Goal: Information Seeking & Learning: Learn about a topic

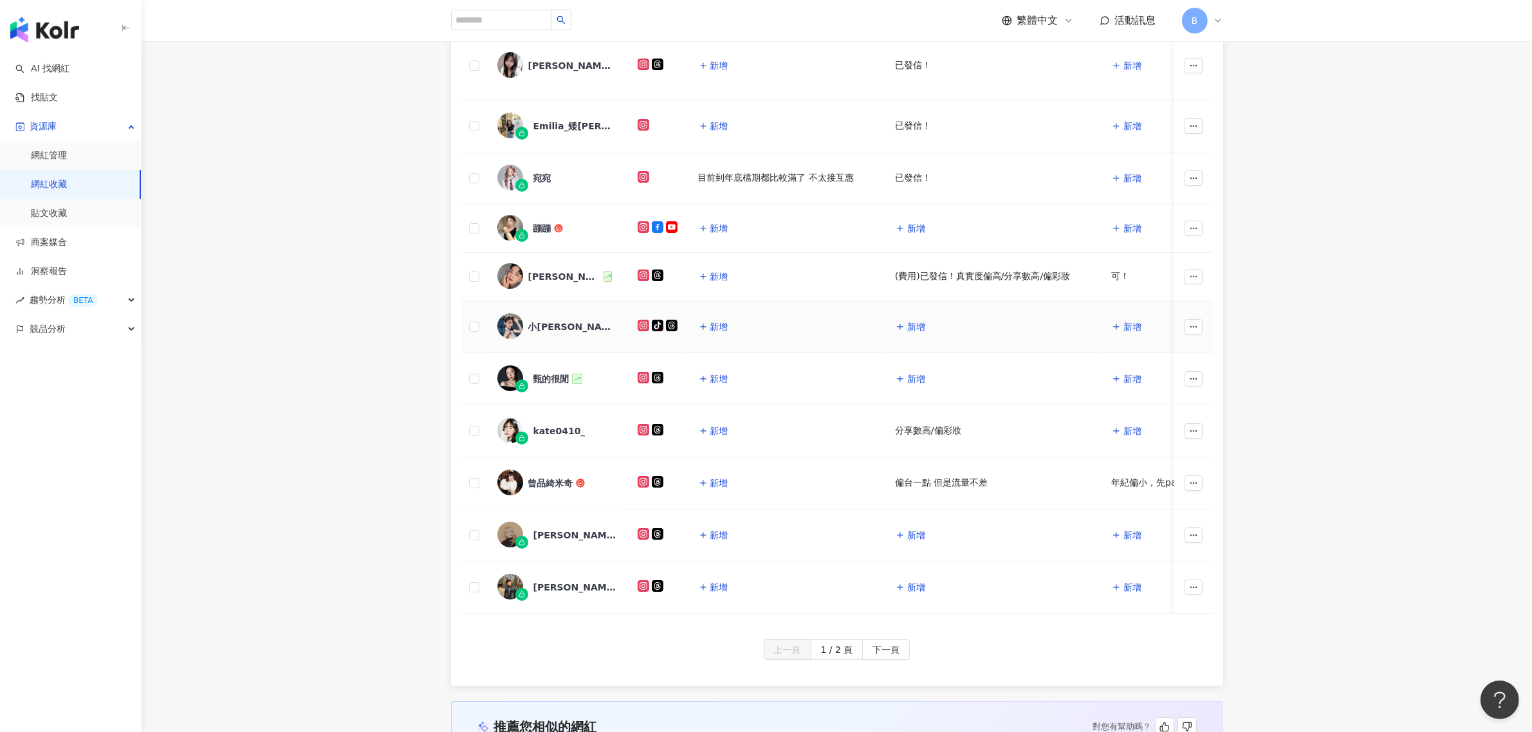
scroll to position [322, 0]
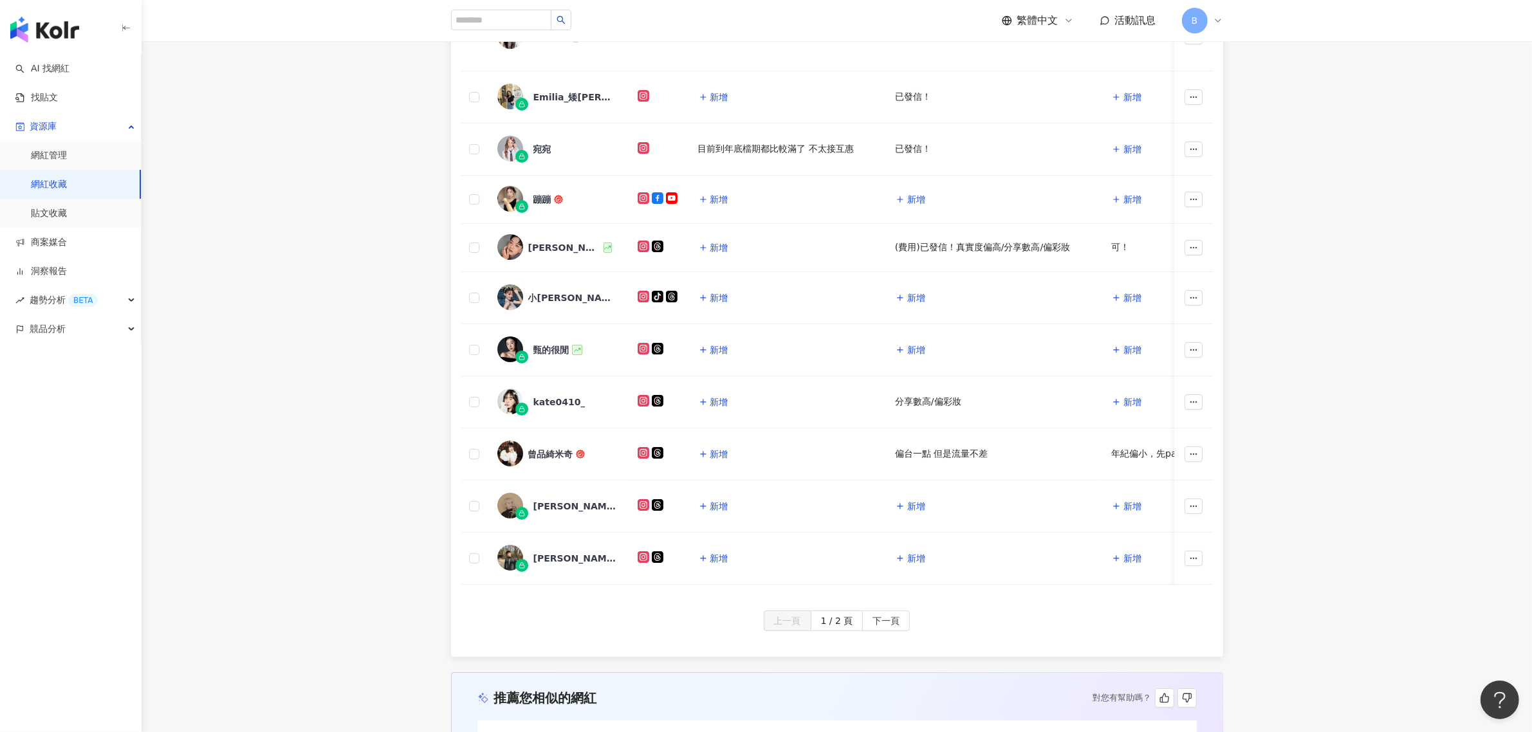
click at [871, 631] on button "下一頁" at bounding box center [886, 621] width 48 height 21
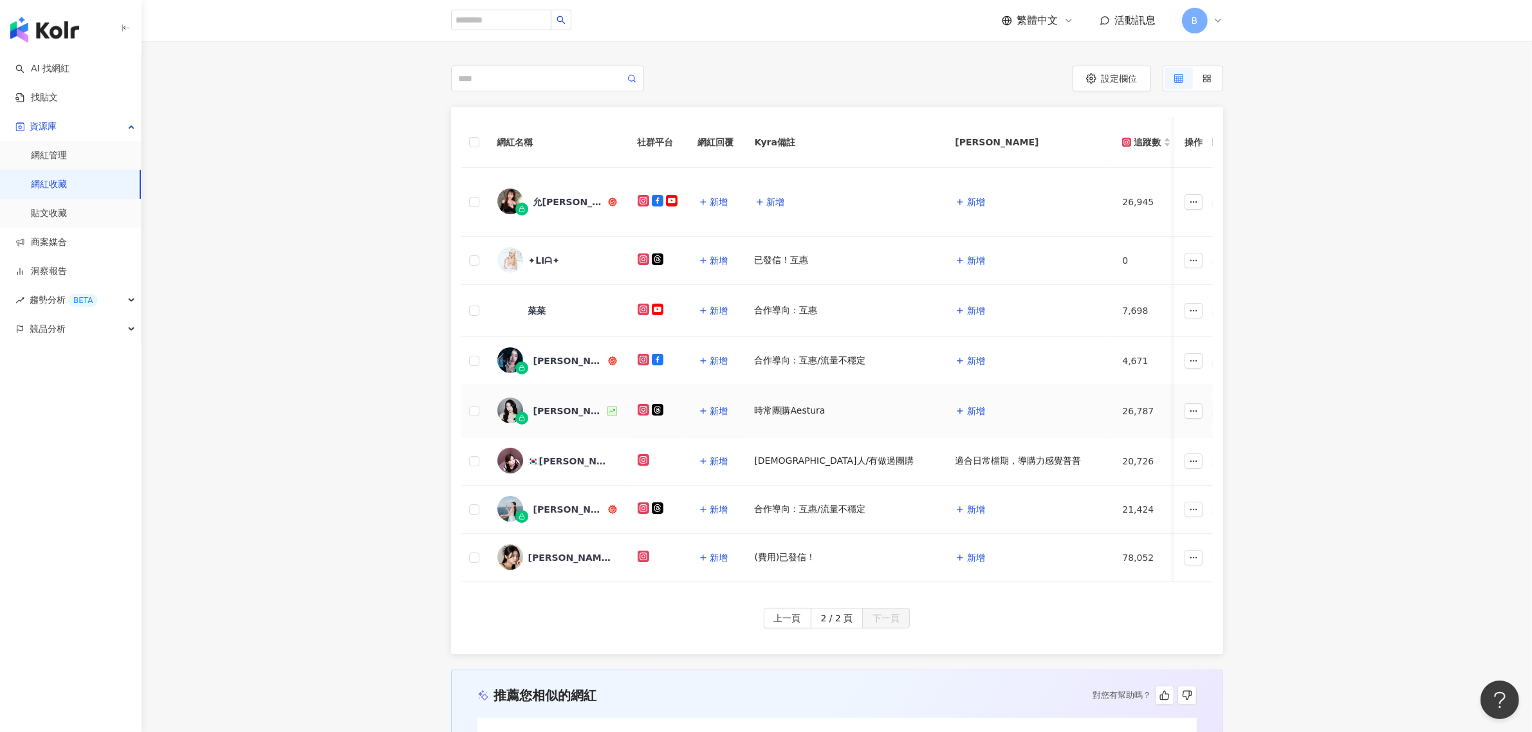
scroll to position [80, 0]
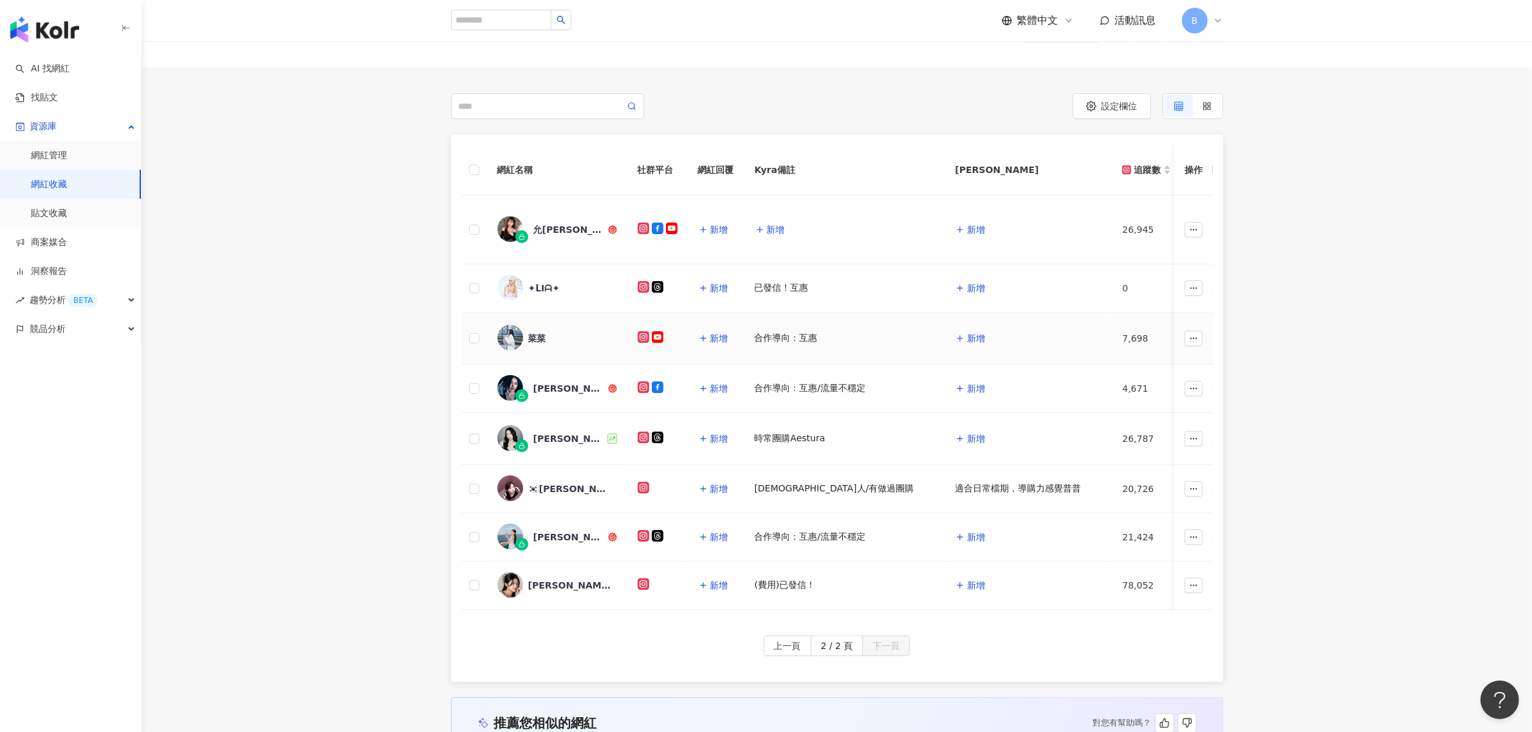
click at [535, 335] on div "菜菜" at bounding box center [537, 338] width 18 height 13
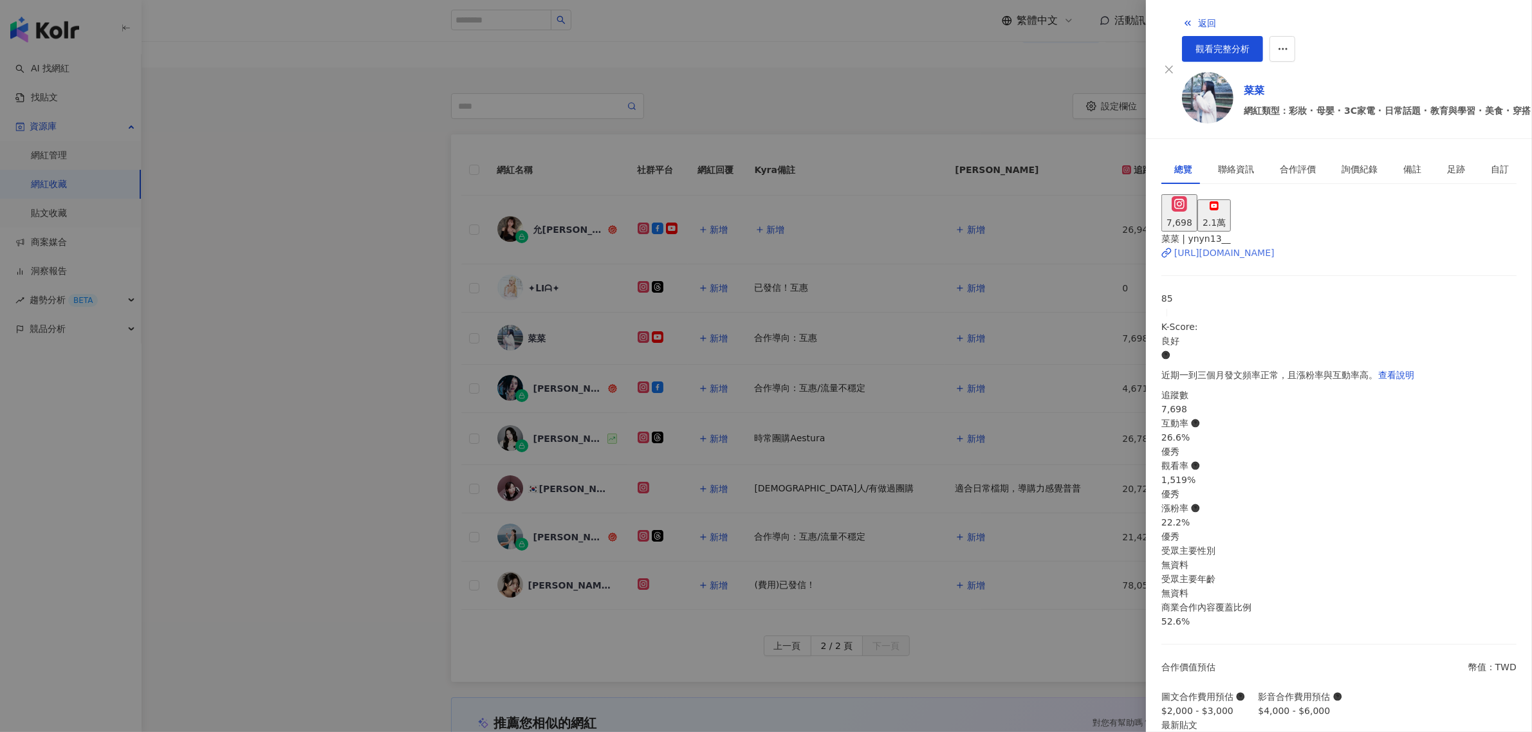
click at [1269, 246] on div "https://www.instagram.com/ynyn13__/" at bounding box center [1224, 253] width 100 height 14
click at [1050, 89] on div at bounding box center [766, 366] width 1532 height 732
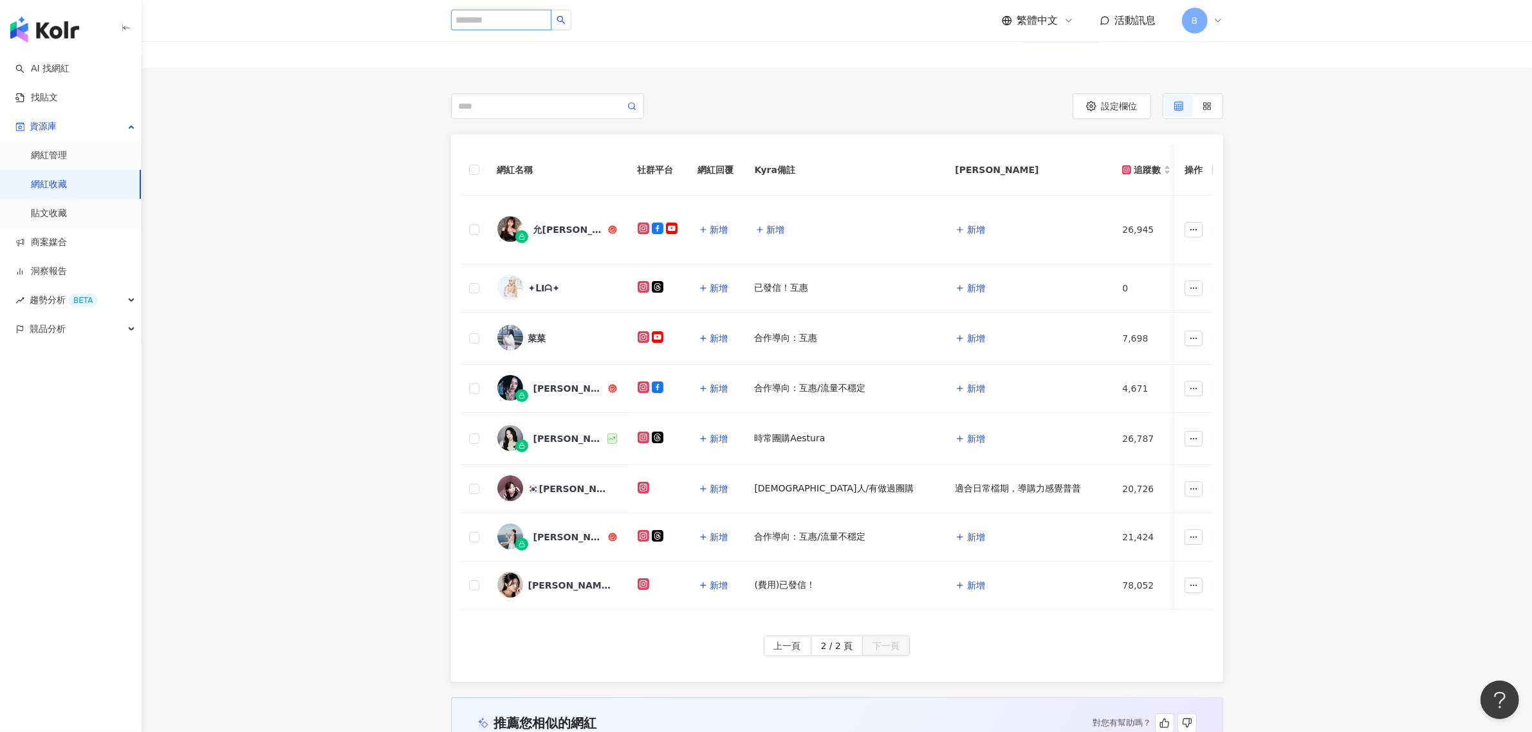
click at [508, 20] on input "search" at bounding box center [501, 20] width 100 height 21
paste input "**********"
type input "**********"
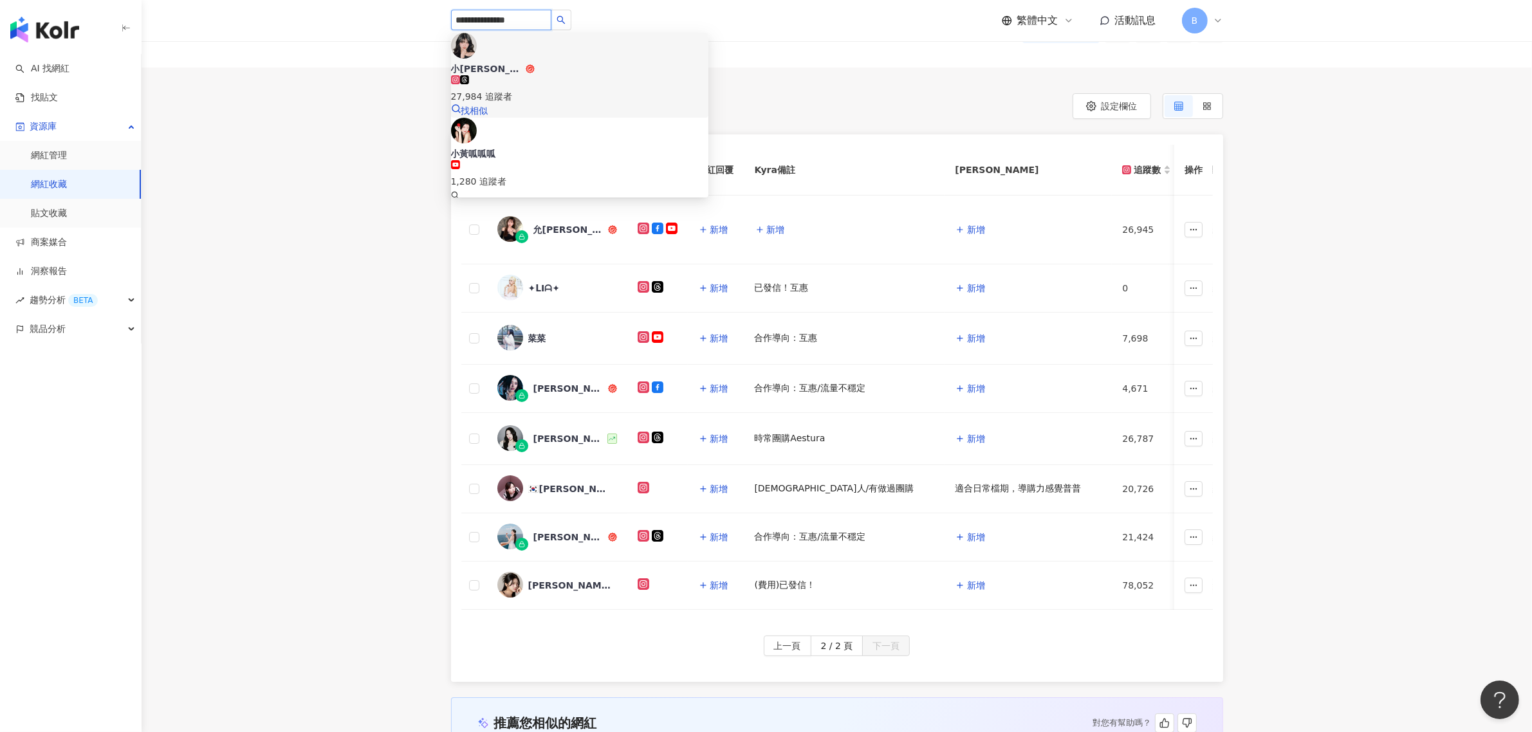
click at [590, 62] on div "小黃Winnie 27,984 追蹤者" at bounding box center [579, 82] width 257 height 41
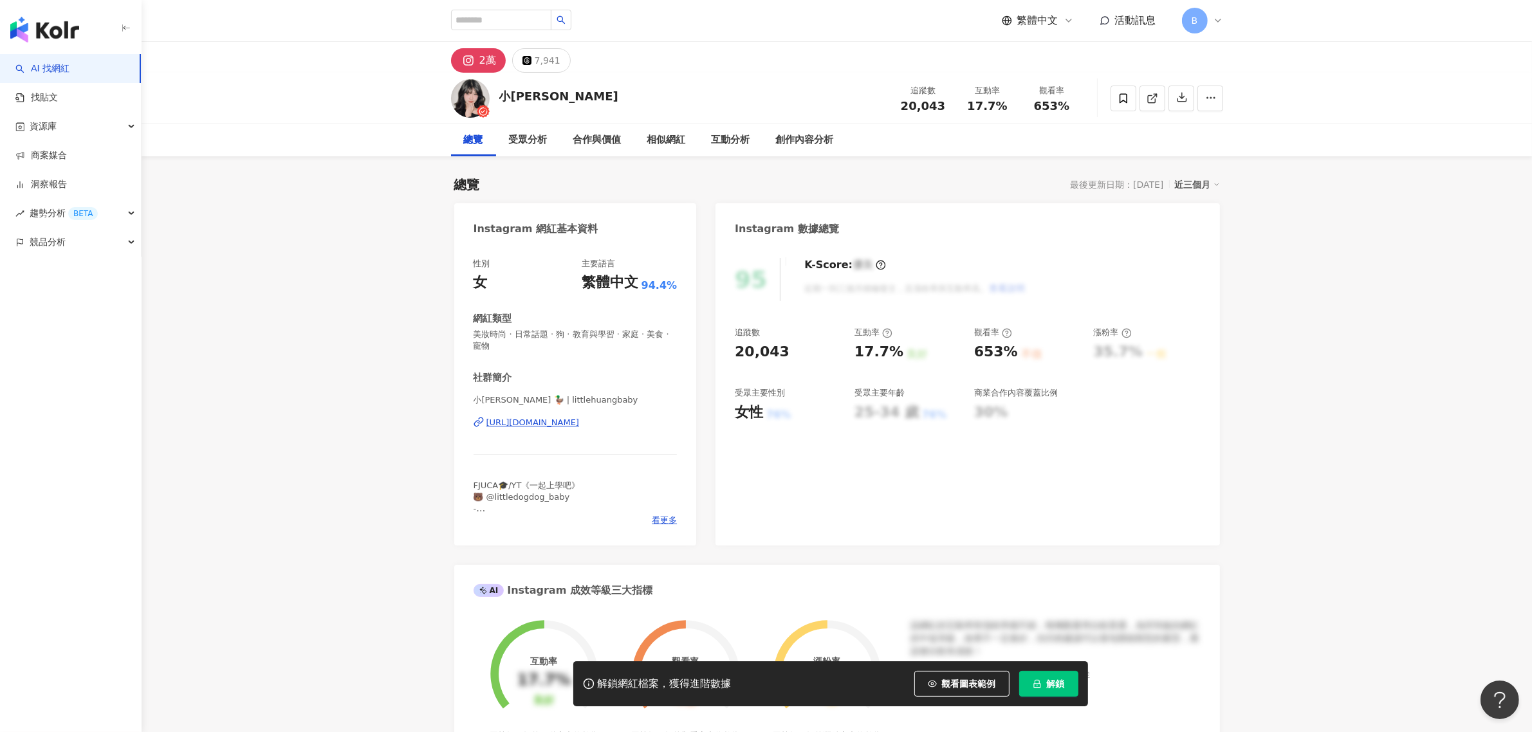
drag, startPoint x: 876, startPoint y: 417, endPoint x: 931, endPoint y: 417, distance: 55.3
click at [931, 417] on div "25-34 歲 76%" at bounding box center [908, 413] width 107 height 20
click at [931, 417] on div "76%" at bounding box center [934, 415] width 24 height 14
